Goal: Transaction & Acquisition: Purchase product/service

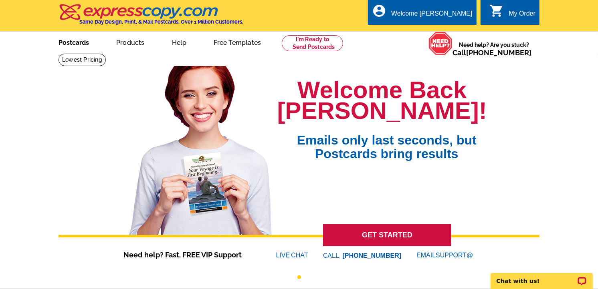
click at [71, 42] on link "Postcards" at bounding box center [74, 41] width 56 height 19
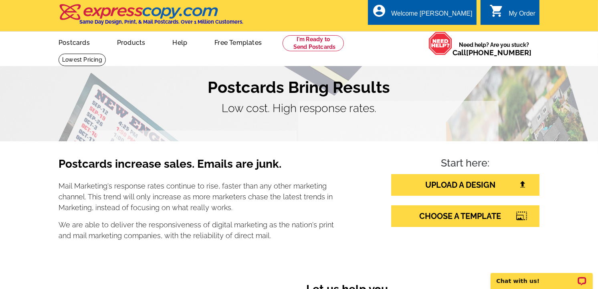
click at [591, 93] on section "Postcards Bring Results Low cost. High response rates." at bounding box center [299, 97] width 598 height 88
click at [481, 190] on link "UPLOAD A DESIGN" at bounding box center [465, 185] width 148 height 22
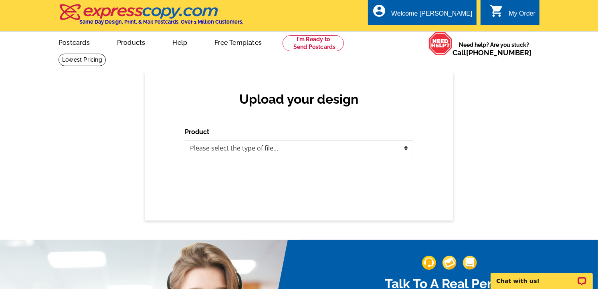
click at [277, 142] on select "Please select the type of file... Postcards Business Cards Letters and flyers G…" at bounding box center [299, 148] width 228 height 16
select select "1"
click at [185, 141] on select "Please select the type of file... Postcards Business Cards Letters and flyers G…" at bounding box center [299, 148] width 228 height 16
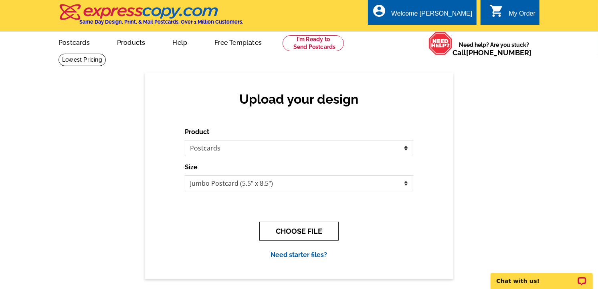
click at [306, 230] on button "CHOOSE FILE" at bounding box center [298, 231] width 79 height 19
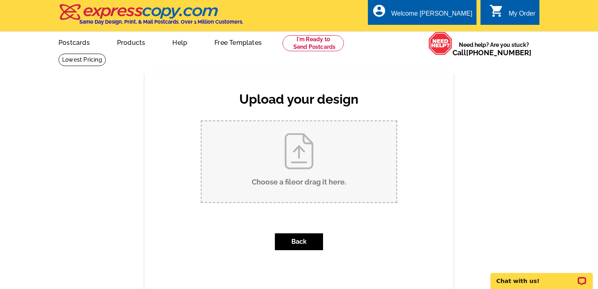
click at [317, 170] on input "Choose a file or drag it here ." at bounding box center [299, 161] width 195 height 81
type input "C:\fakepath\1.jpg"
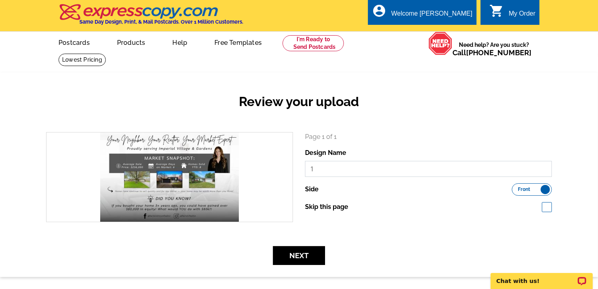
click at [333, 171] on input "1" at bounding box center [428, 169] width 247 height 16
click at [332, 171] on input "1" at bounding box center [428, 169] width 247 height 16
click at [330, 171] on input "1" at bounding box center [428, 169] width 247 height 16
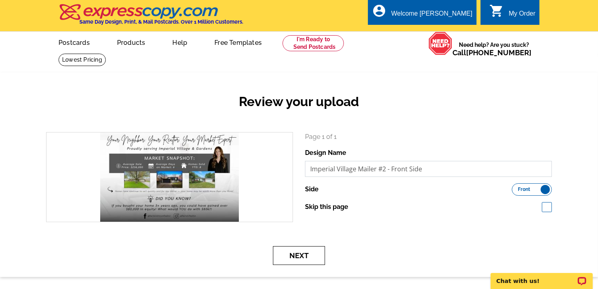
type input "Imperial Village Mailer #2 - Front Side"
click at [296, 256] on button "Next" at bounding box center [299, 255] width 52 height 19
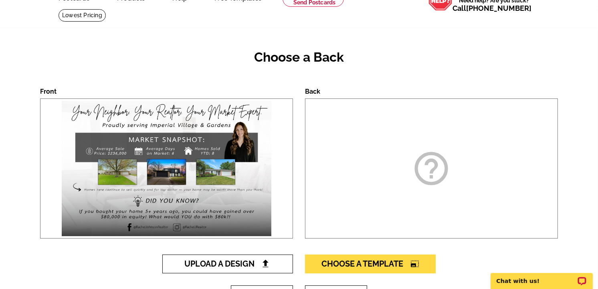
click at [249, 263] on span "Upload A Design" at bounding box center [228, 264] width 86 height 10
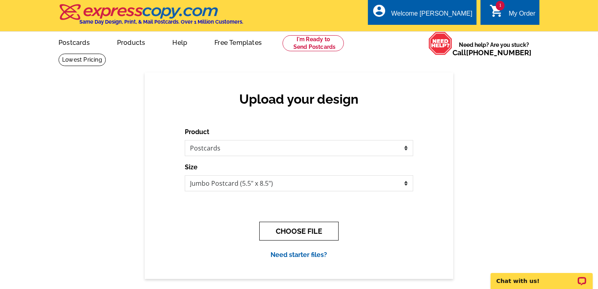
click at [303, 235] on button "CHOOSE FILE" at bounding box center [298, 231] width 79 height 19
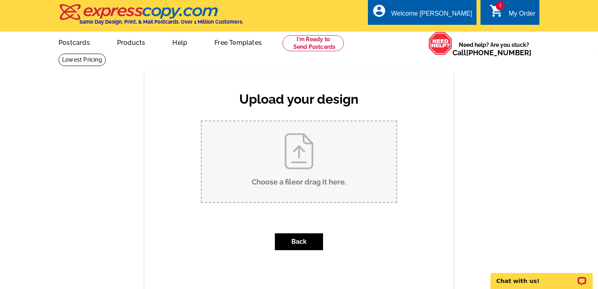
click at [286, 139] on input "Choose a file or drag it here ." at bounding box center [299, 161] width 195 height 81
type input "C:\fakepath\2.jpg"
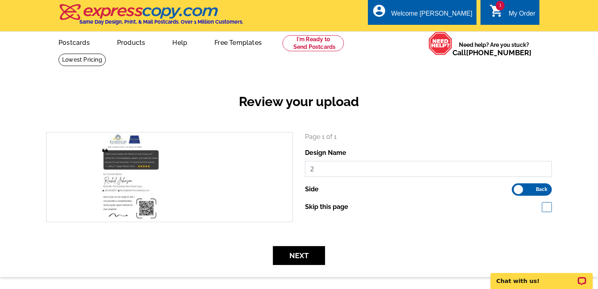
click at [356, 163] on input "2" at bounding box center [428, 169] width 247 height 16
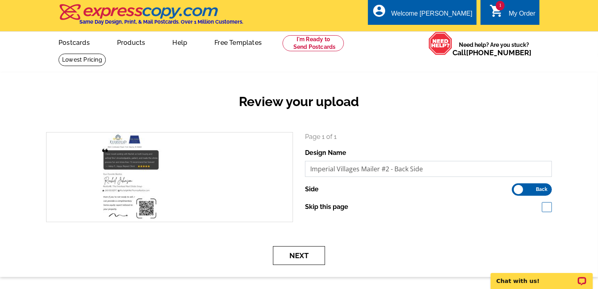
type input "Imperial Villages Mailer #2 - Back Side"
click at [307, 259] on button "Next" at bounding box center [299, 255] width 52 height 19
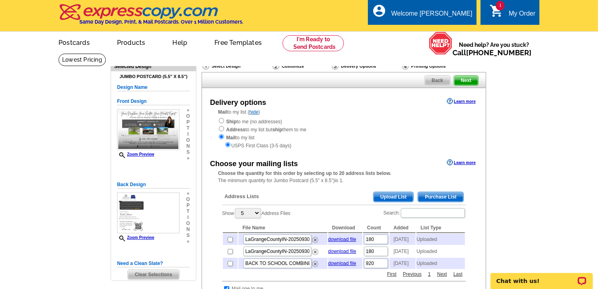
scroll to position [44, 0]
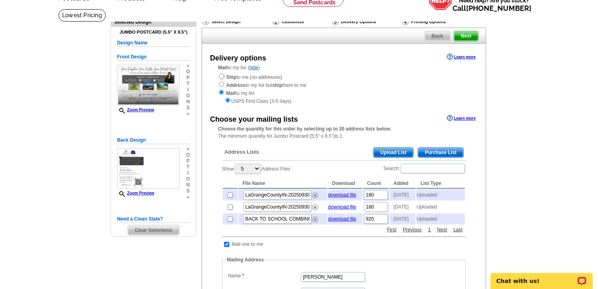
click at [221, 78] on input "radio" at bounding box center [221, 76] width 5 height 5
radio input "true"
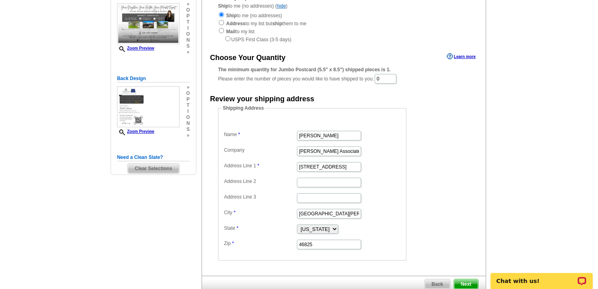
scroll to position [89, 0]
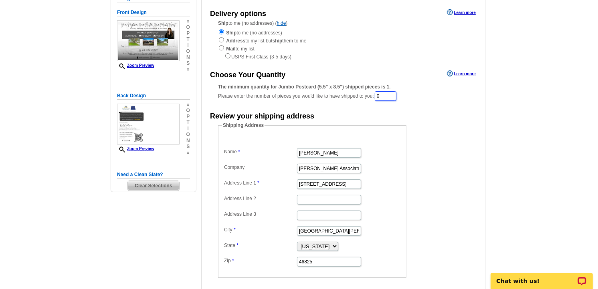
drag, startPoint x: 392, startPoint y: 95, endPoint x: 352, endPoint y: 95, distance: 39.7
click at [353, 95] on div "The minimum quantity for Jumbo Postcard (5.5" x 8.5") shipped pieces is 1. Plea…" at bounding box center [344, 92] width 252 height 18
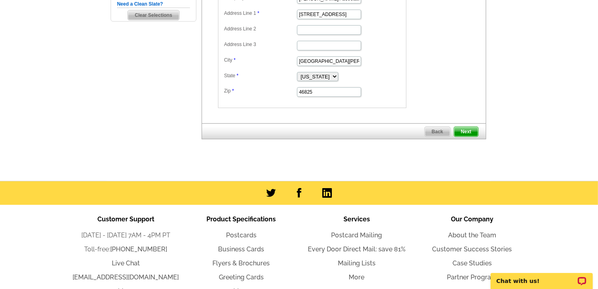
scroll to position [267, 0]
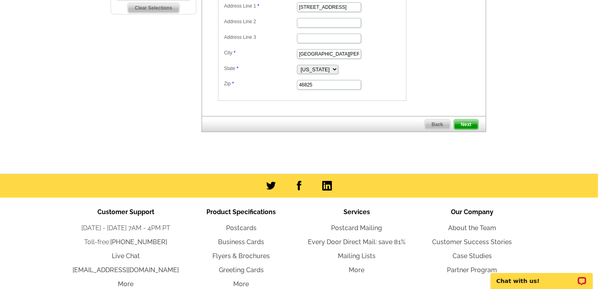
type input "80"
click at [462, 122] on span "Next" at bounding box center [466, 125] width 24 height 10
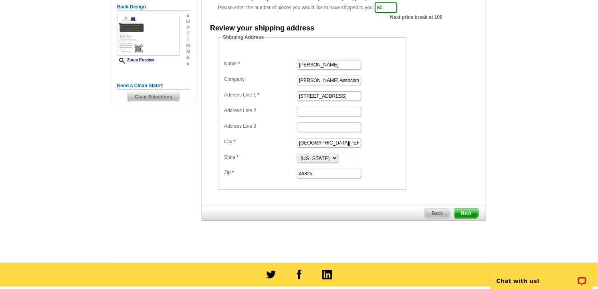
scroll to position [0, 0]
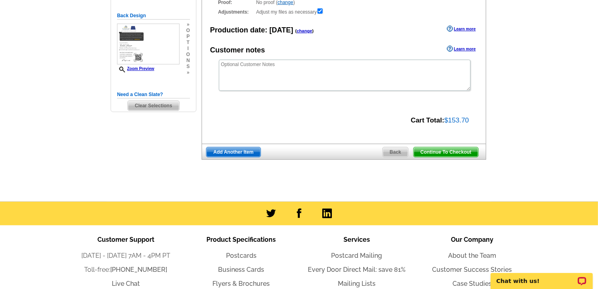
scroll to position [178, 0]
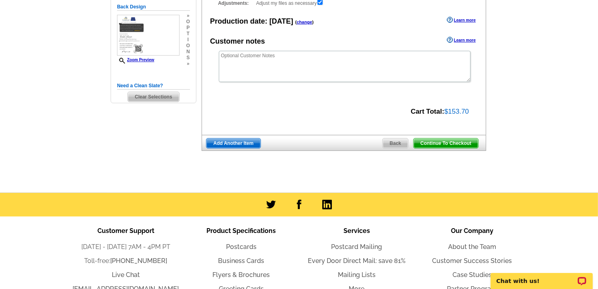
click at [400, 146] on span "Back" at bounding box center [395, 144] width 25 height 10
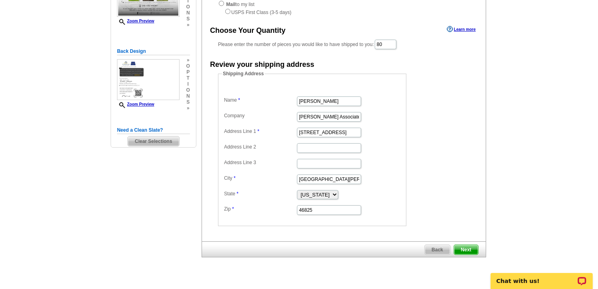
click at [435, 246] on span "Back" at bounding box center [437, 250] width 25 height 10
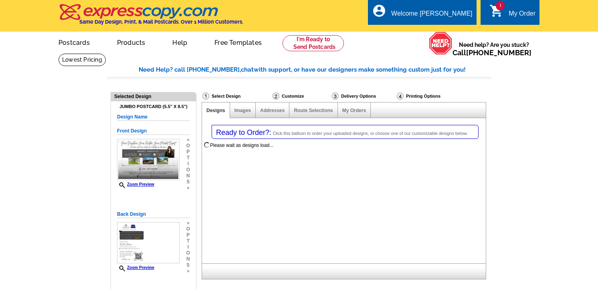
select select "1"
select select "2"
select select "785"
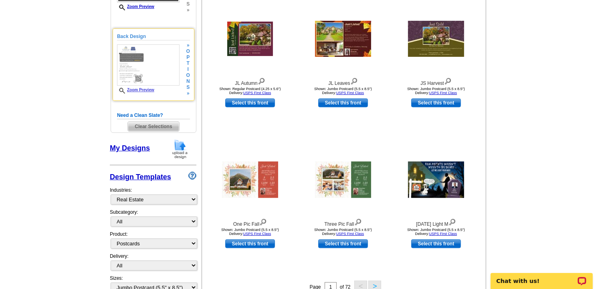
scroll to position [89, 0]
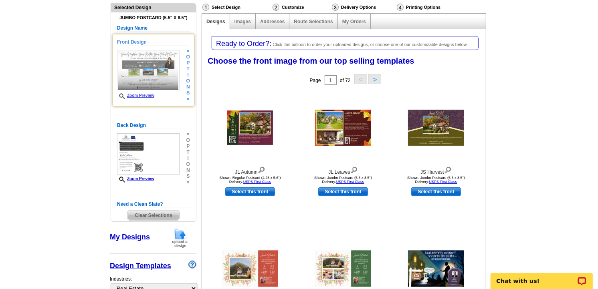
click at [164, 80] on img at bounding box center [148, 70] width 63 height 41
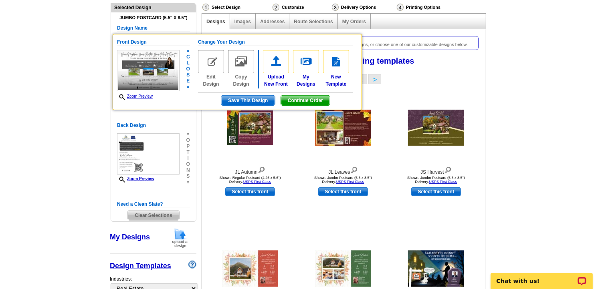
click at [305, 101] on span "Continue Order" at bounding box center [305, 101] width 49 height 10
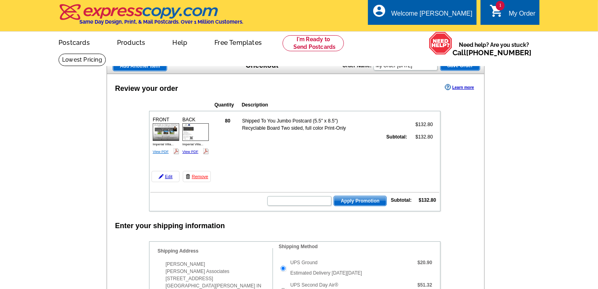
click at [163, 150] on link "View PDF" at bounding box center [161, 152] width 16 height 4
click at [192, 152] on link "View PDF" at bounding box center [190, 152] width 16 height 4
click at [196, 152] on link "View PDF" at bounding box center [190, 152] width 16 height 4
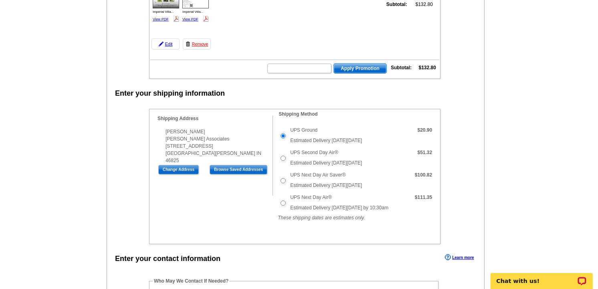
scroll to position [133, 0]
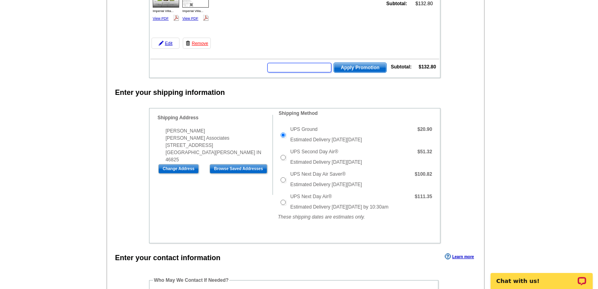
click at [321, 68] on input "text" at bounding box center [299, 68] width 64 height 10
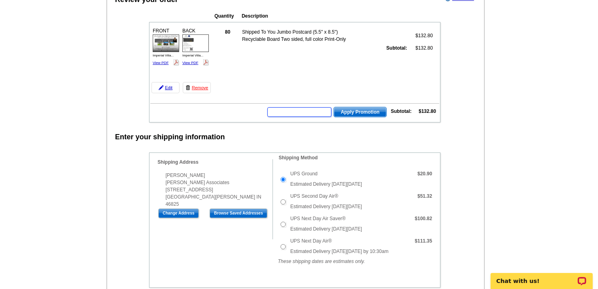
scroll to position [0, 0]
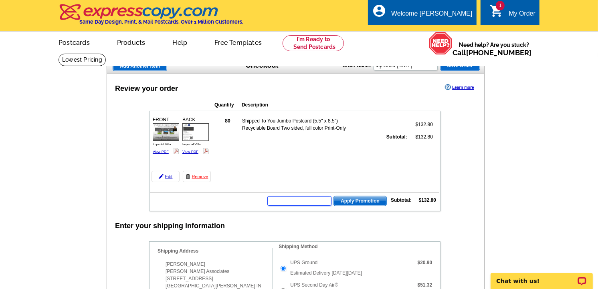
click at [325, 198] on input "text" at bounding box center [299, 201] width 64 height 10
click at [311, 200] on input "text" at bounding box center [299, 201] width 64 height 10
type input "GROW1025"
click at [350, 198] on span "Apply Promotion" at bounding box center [360, 201] width 53 height 10
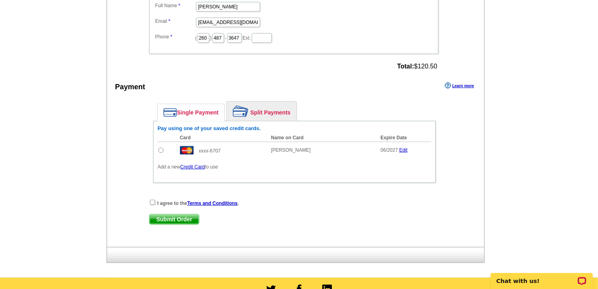
scroll to position [401, 0]
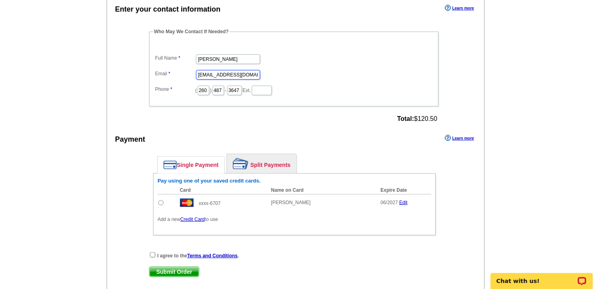
drag, startPoint x: 212, startPoint y: 71, endPoint x: 196, endPoint y: 71, distance: 16.8
click at [196, 71] on input "[EMAIL_ADDRESS][DOMAIN_NAME]" at bounding box center [228, 75] width 64 height 10
type input "Eversteadadmin@mikethomasrealtor.com"
click at [199, 217] on link "Credit Card" at bounding box center [192, 220] width 24 height 6
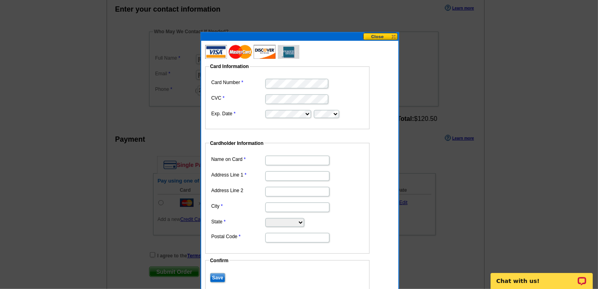
type input "[STREET_ADDRESS]"
type input "Fort Wayne"
select select "IN"
type input "46835"
click at [290, 162] on input "[PERSON_NAME]" at bounding box center [297, 161] width 64 height 10
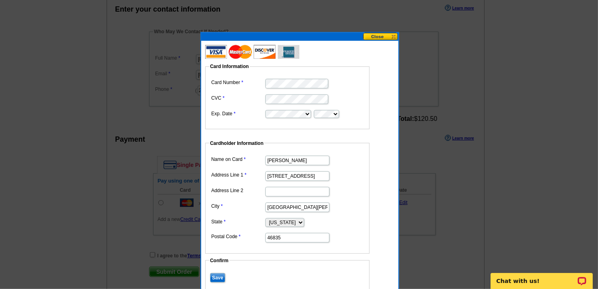
click at [297, 158] on input "[PERSON_NAME]" at bounding box center [297, 161] width 64 height 10
type input "[PERSON_NAME]"
click at [297, 146] on fieldset "Cardholder Information Name on Card Rachel Johnson Address Line 1 4727 Queensbu…" at bounding box center [287, 197] width 164 height 114
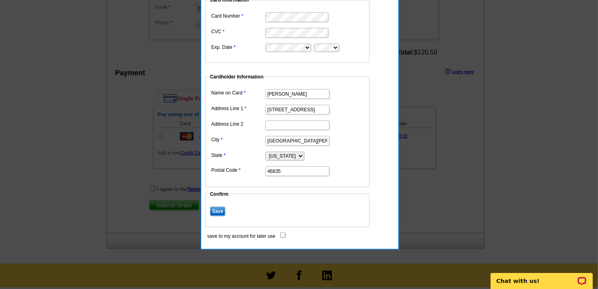
scroll to position [490, 0]
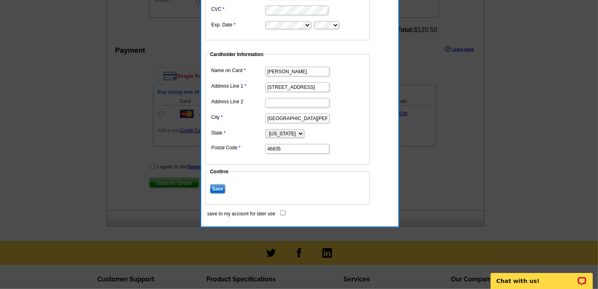
click at [218, 187] on input "Save" at bounding box center [217, 189] width 15 height 10
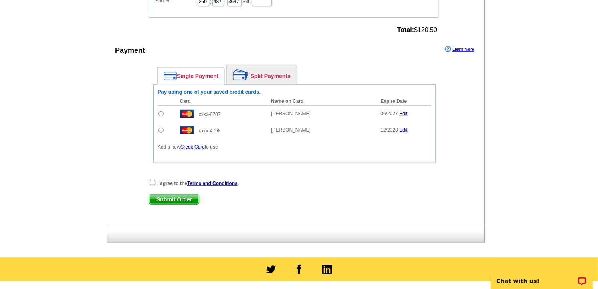
click at [162, 128] on input "radio" at bounding box center [160, 130] width 5 height 5
radio input "true"
click at [150, 180] on input "checkbox" at bounding box center [152, 182] width 5 height 5
checkbox input "true"
click at [182, 197] on span "Submit Order" at bounding box center [174, 200] width 49 height 10
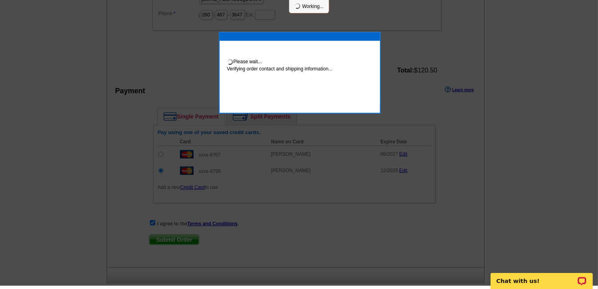
scroll to position [487, 0]
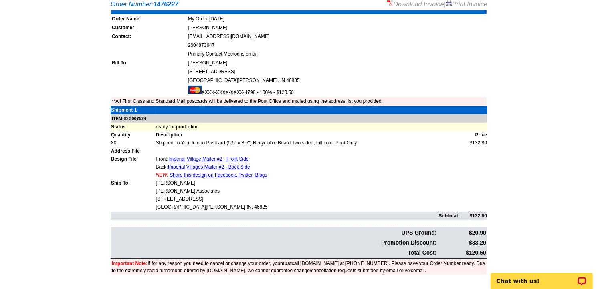
scroll to position [178, 0]
